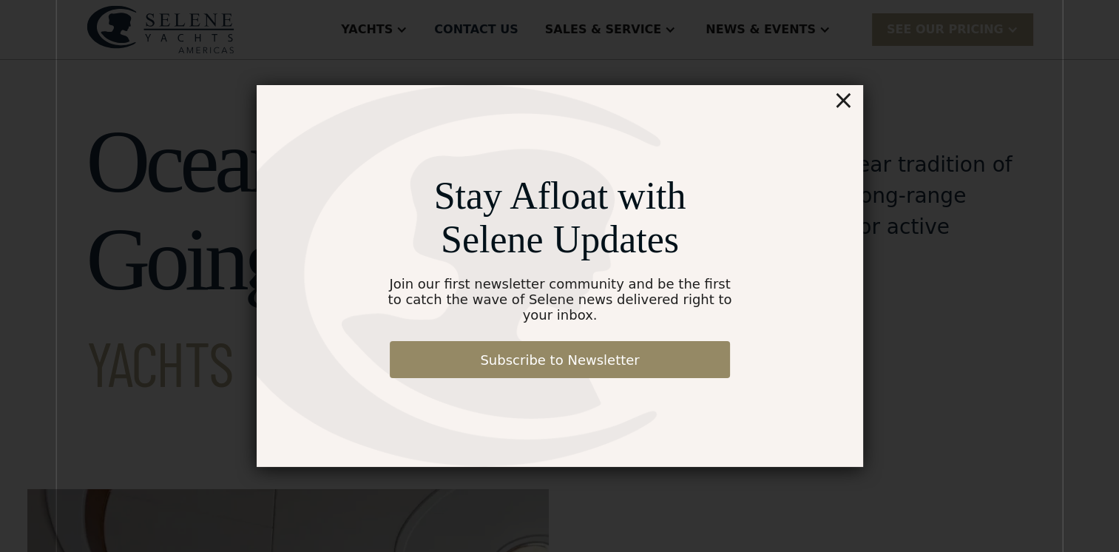
click at [848, 109] on div "×" at bounding box center [842, 100] width 21 height 30
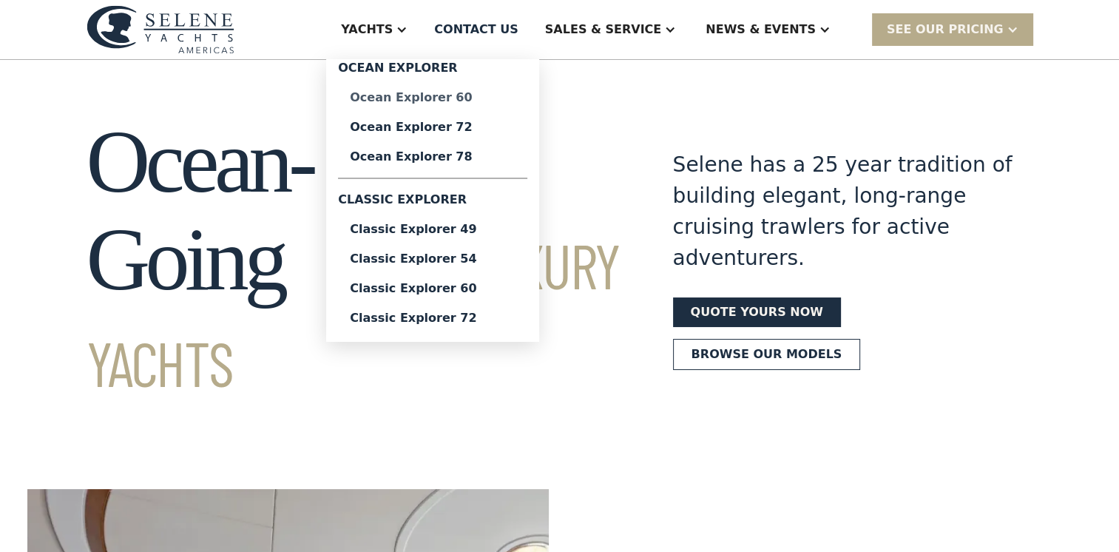
click at [501, 102] on div "Ocean Explorer 60" at bounding box center [433, 98] width 166 height 12
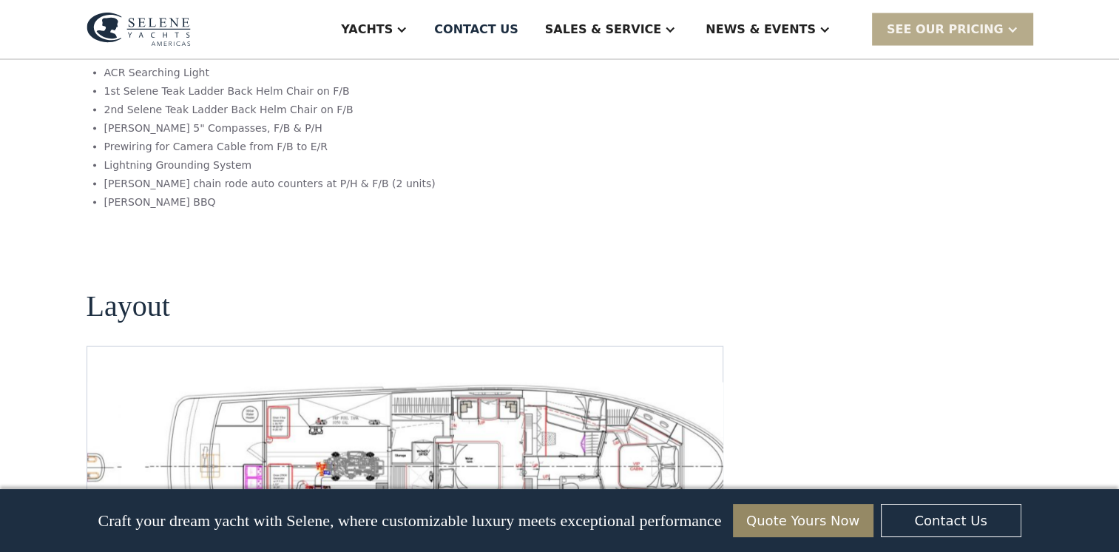
scroll to position [3081, 0]
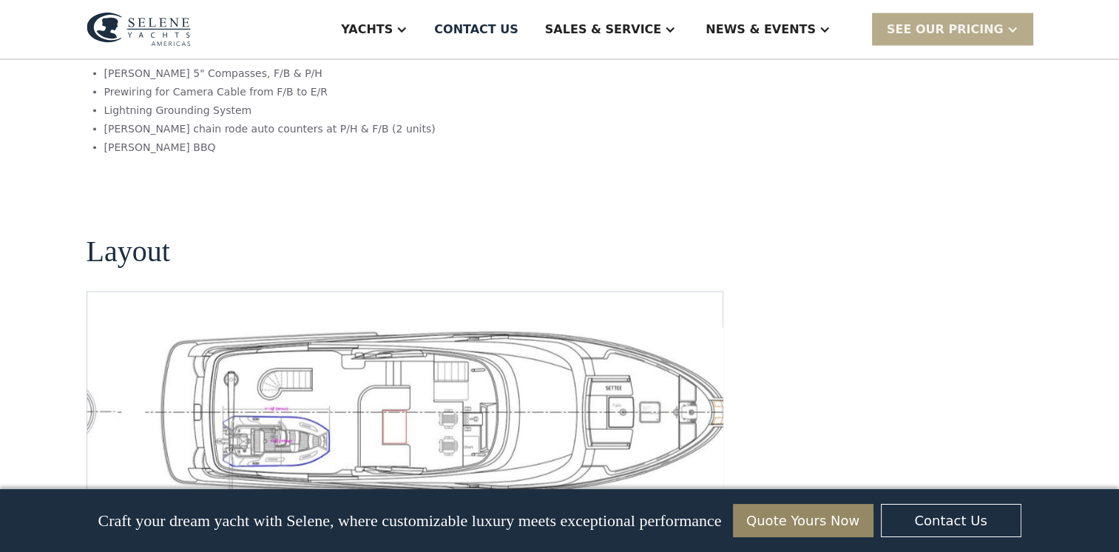
click at [659, 496] on img "Previous slide" at bounding box center [657, 513] width 35 height 35
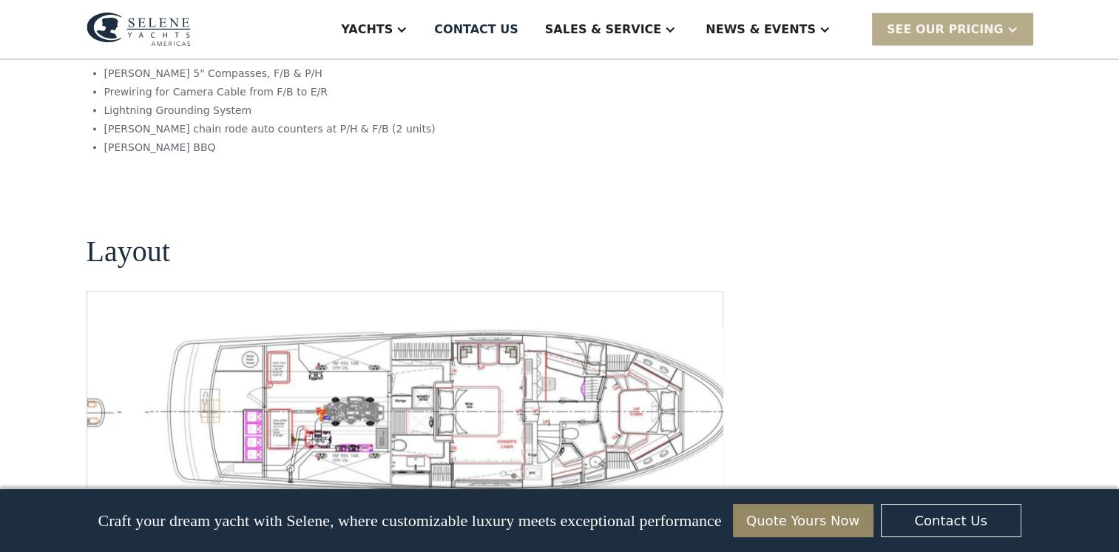
click at [658, 496] on img "Previous slide" at bounding box center [657, 513] width 35 height 35
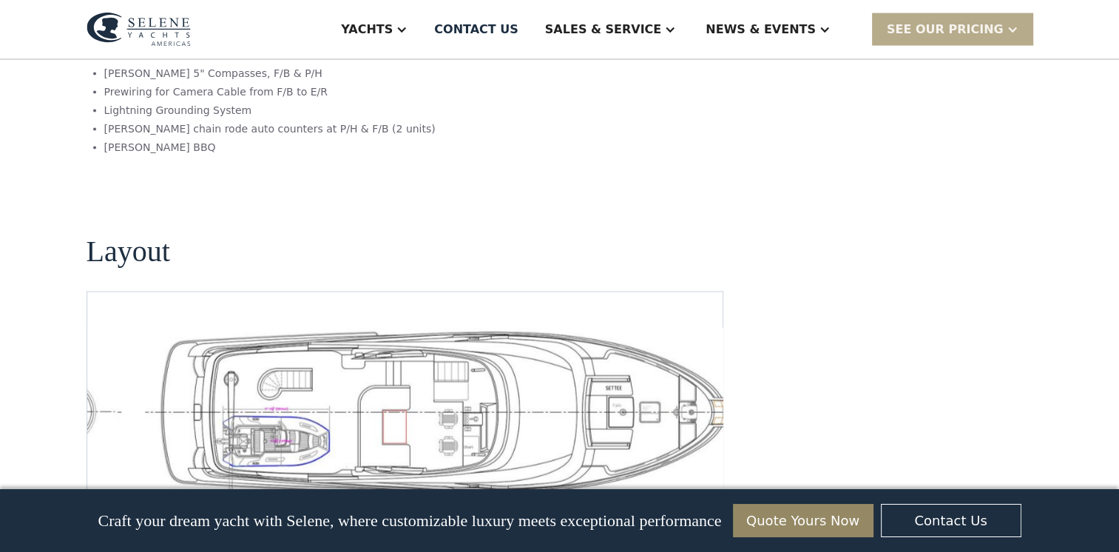
click at [698, 496] on img "Next slide" at bounding box center [698, 513] width 35 height 35
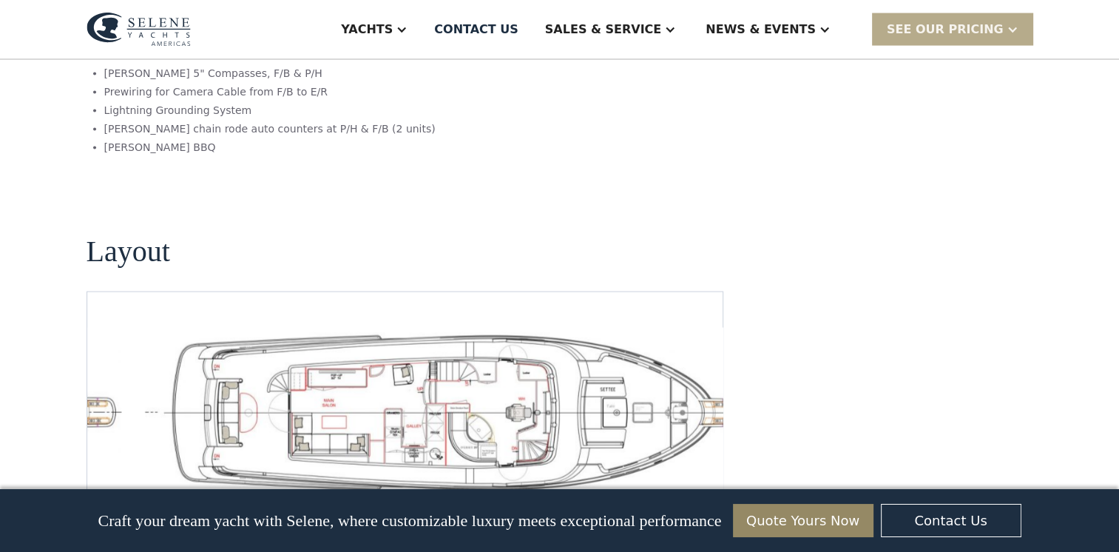
click at [698, 496] on img "Next slide" at bounding box center [698, 513] width 35 height 35
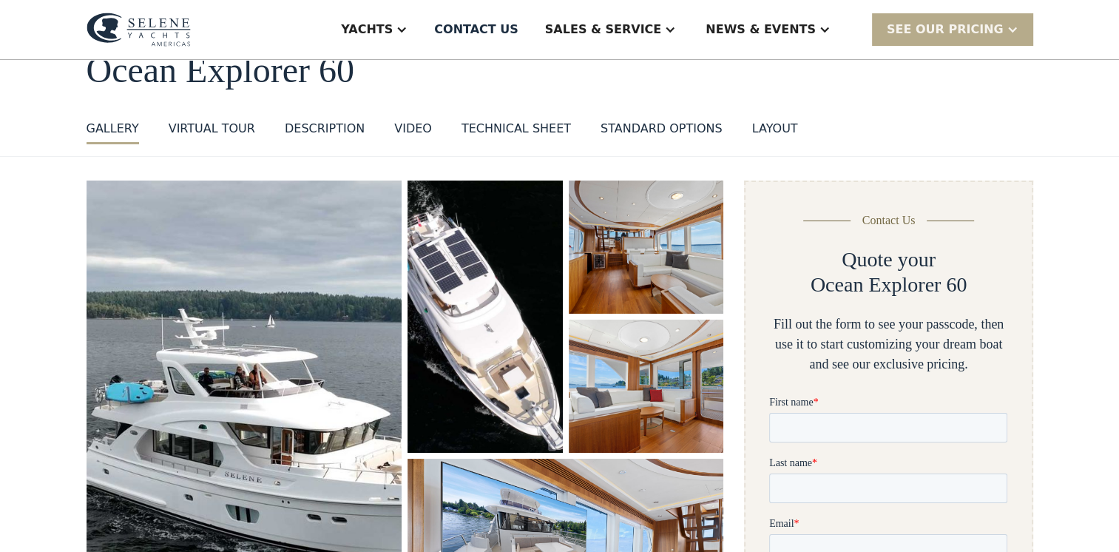
scroll to position [0, 0]
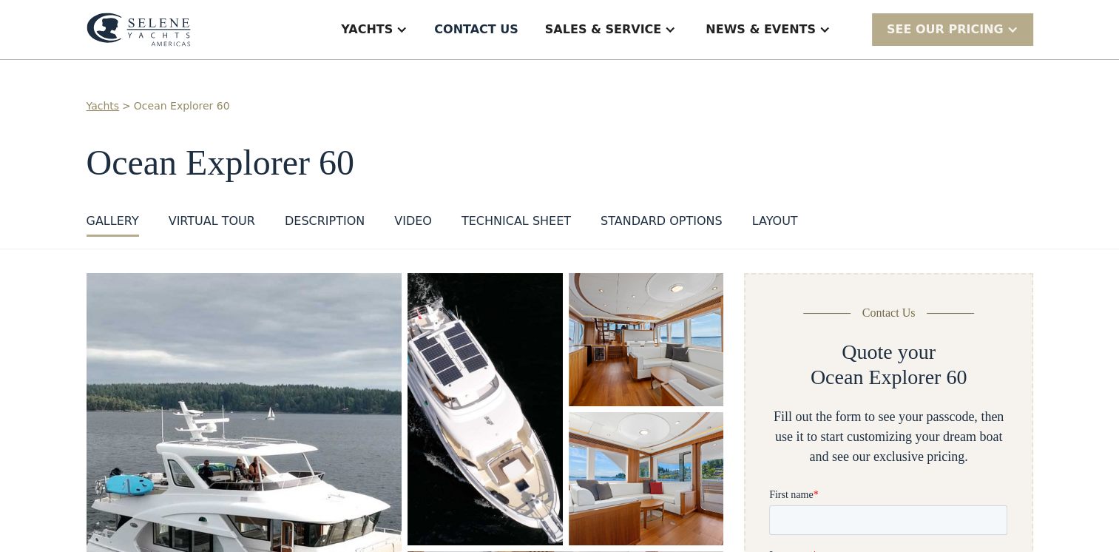
click at [752, 220] on div "layout" at bounding box center [775, 221] width 46 height 18
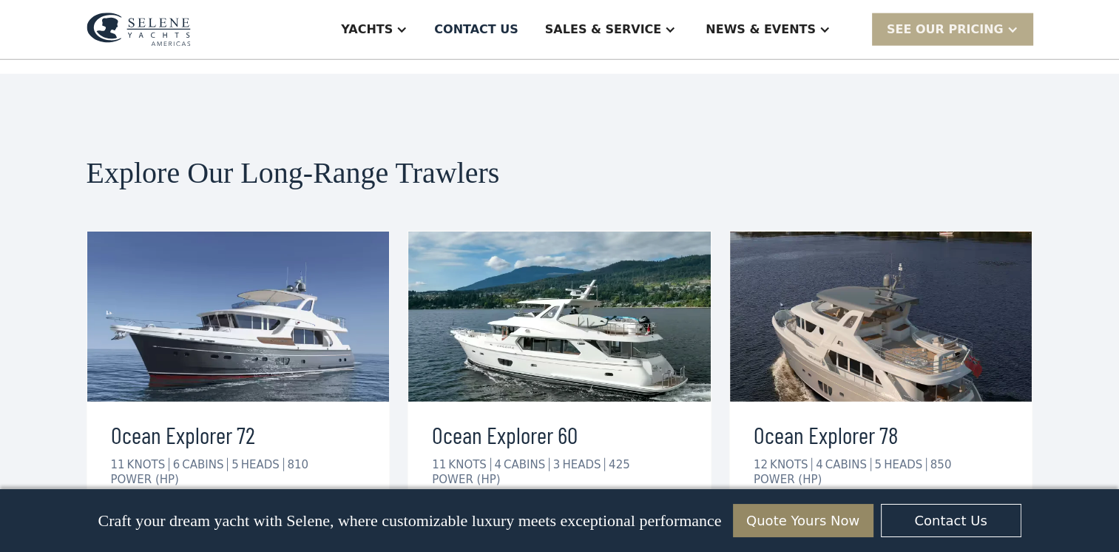
scroll to position [3663, 0]
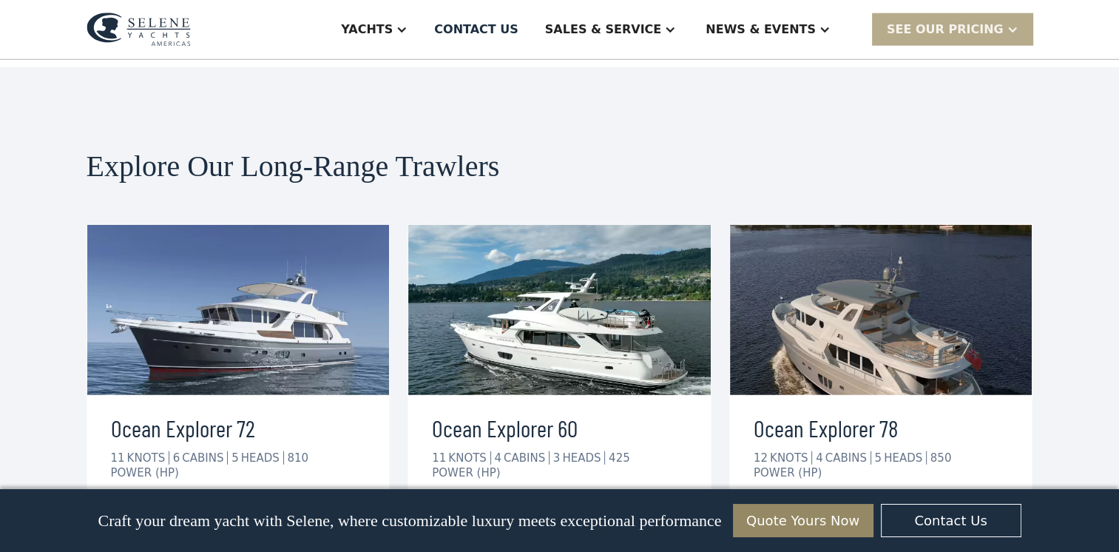
click at [200, 510] on div "view details" at bounding box center [170, 519] width 83 height 18
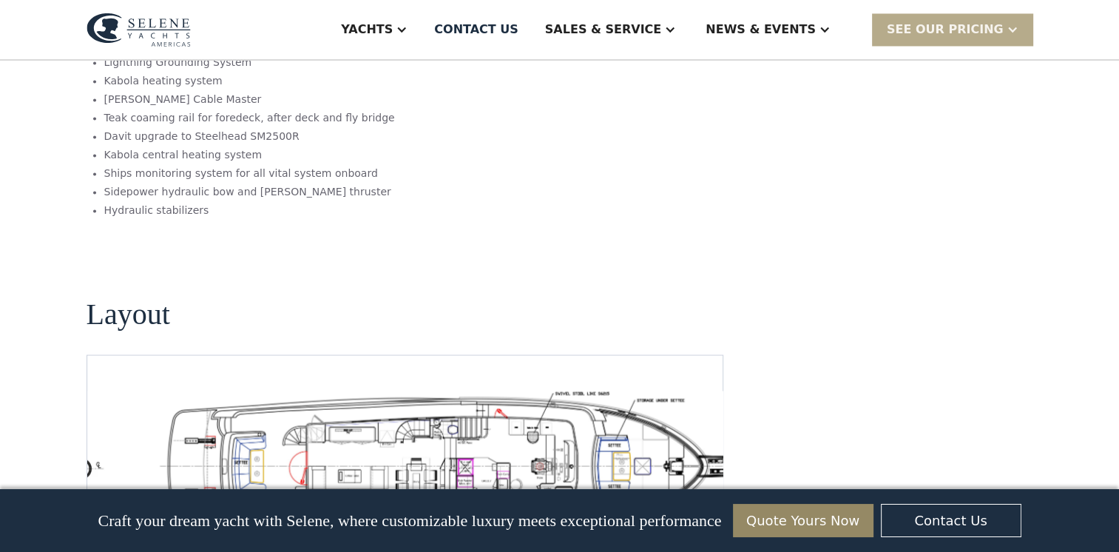
scroll to position [2465, 0]
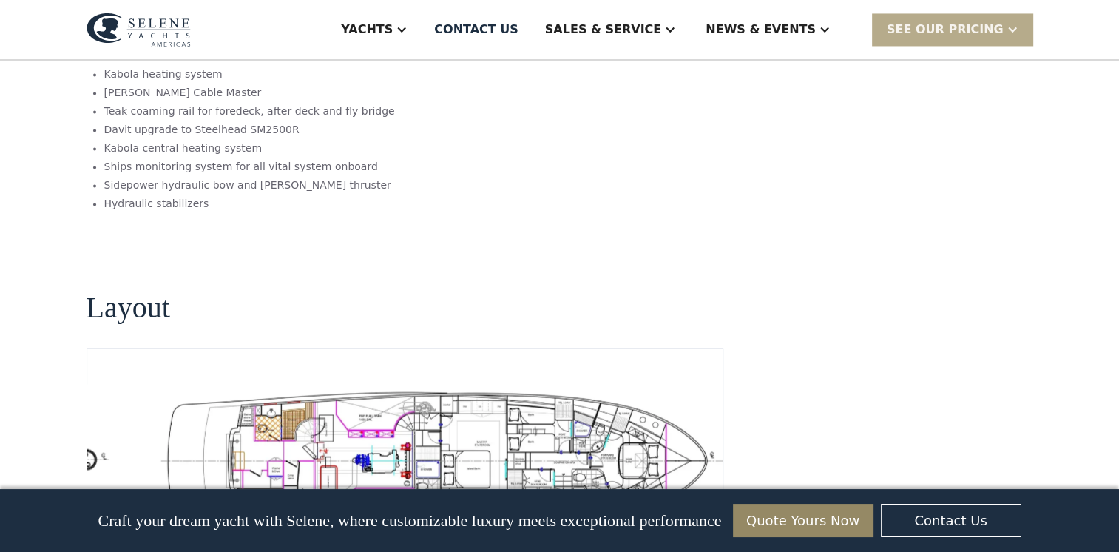
click at [655, 533] on img "Previous slide" at bounding box center [657, 550] width 35 height 35
